Goal: Transaction & Acquisition: Purchase product/service

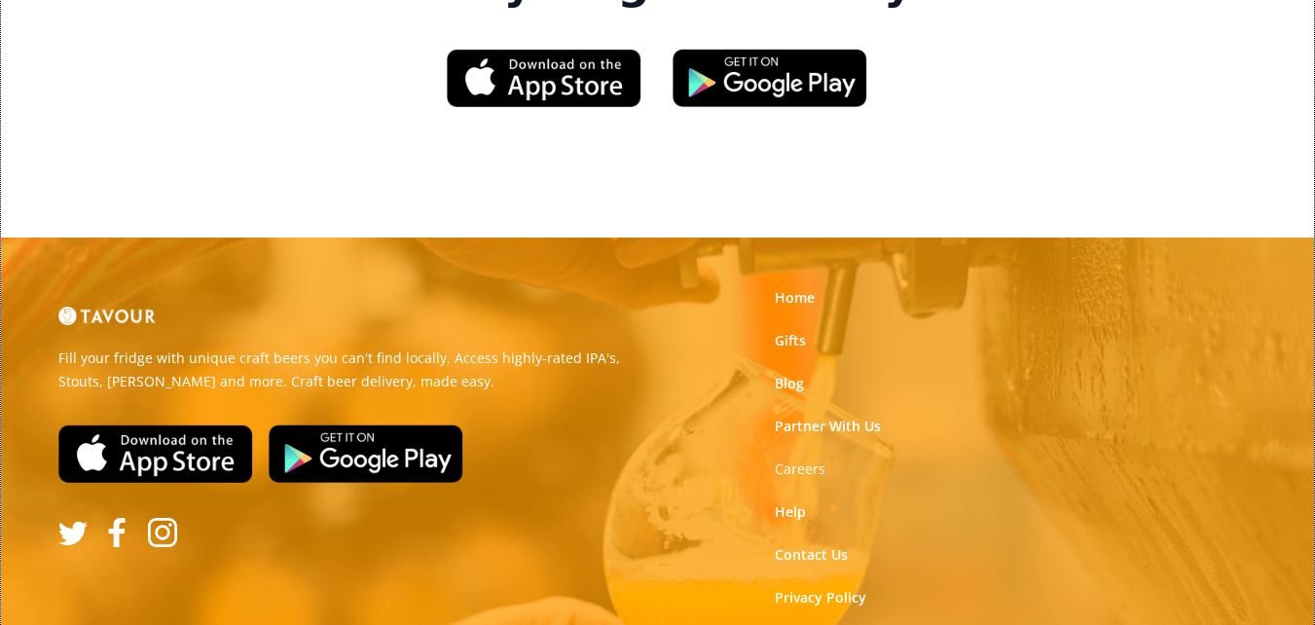
scroll to position [3059, 0]
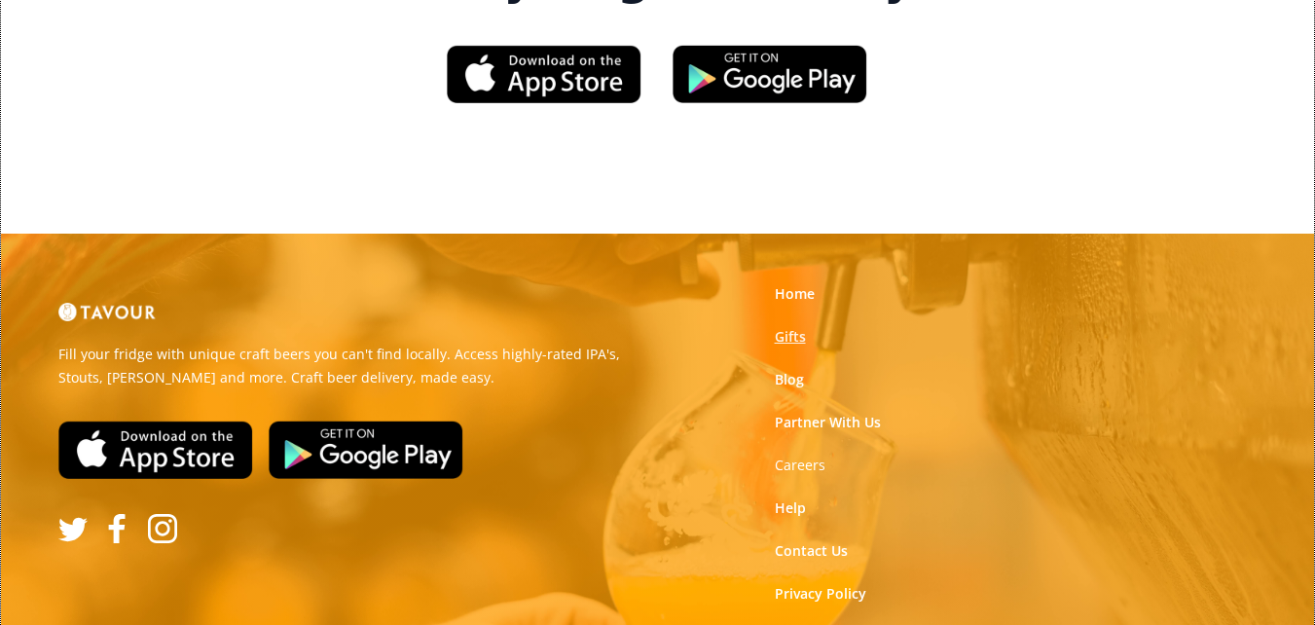
click at [782, 327] on link "Gifts" at bounding box center [790, 336] width 31 height 19
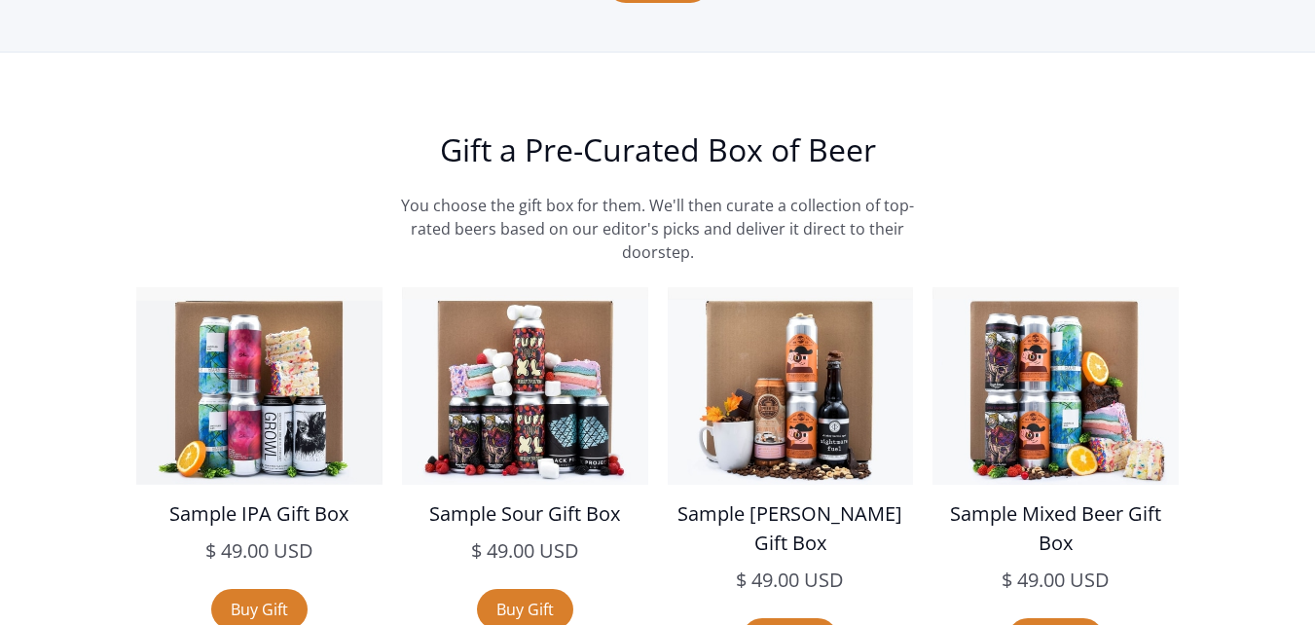
scroll to position [2725, 0]
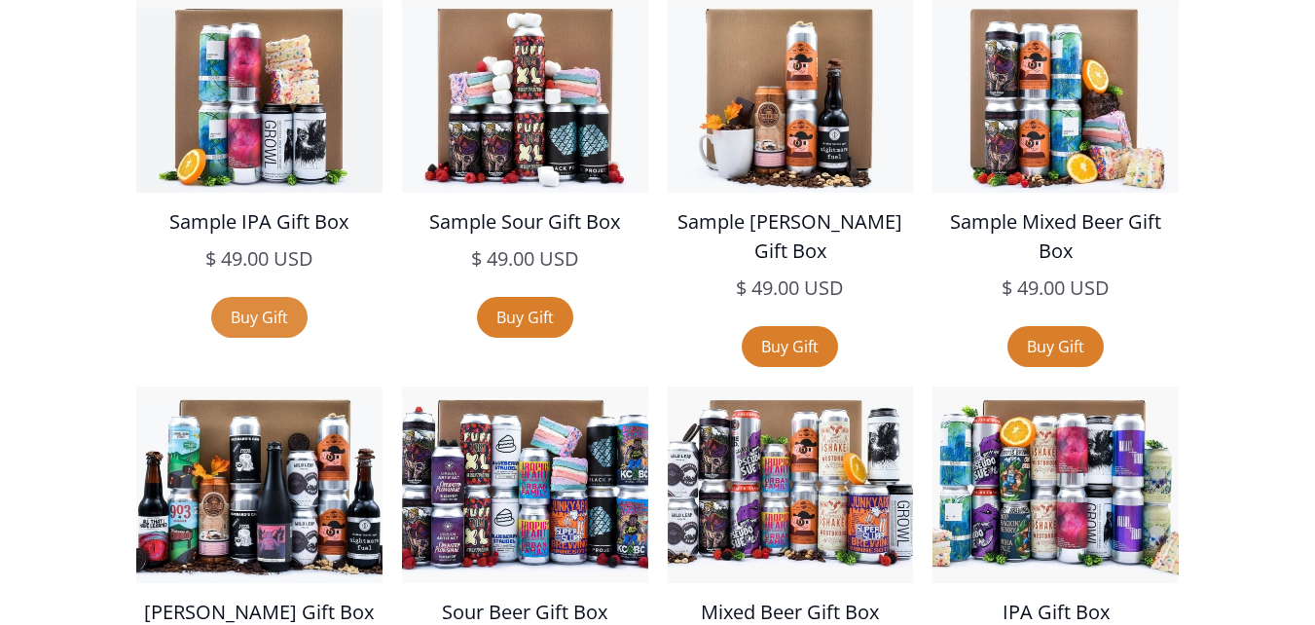
click at [231, 314] on link "Buy Gift" at bounding box center [259, 317] width 96 height 41
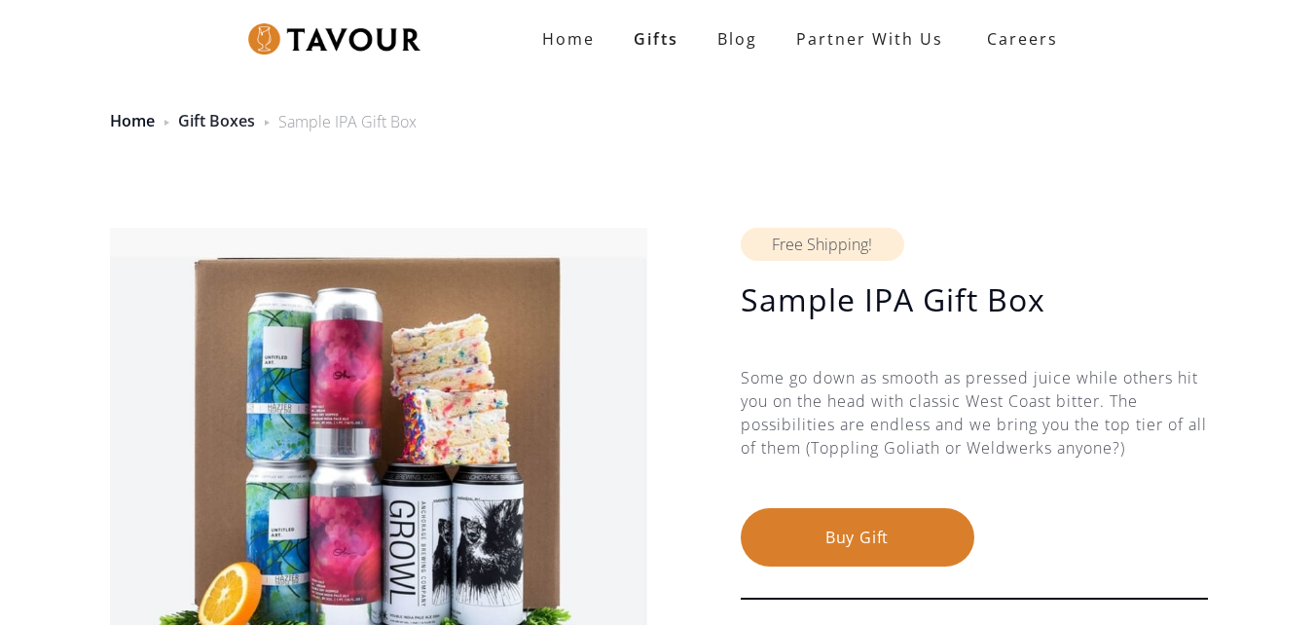
click at [190, 117] on link "Gift Boxes" at bounding box center [216, 120] width 77 height 21
